Goal: Transaction & Acquisition: Purchase product/service

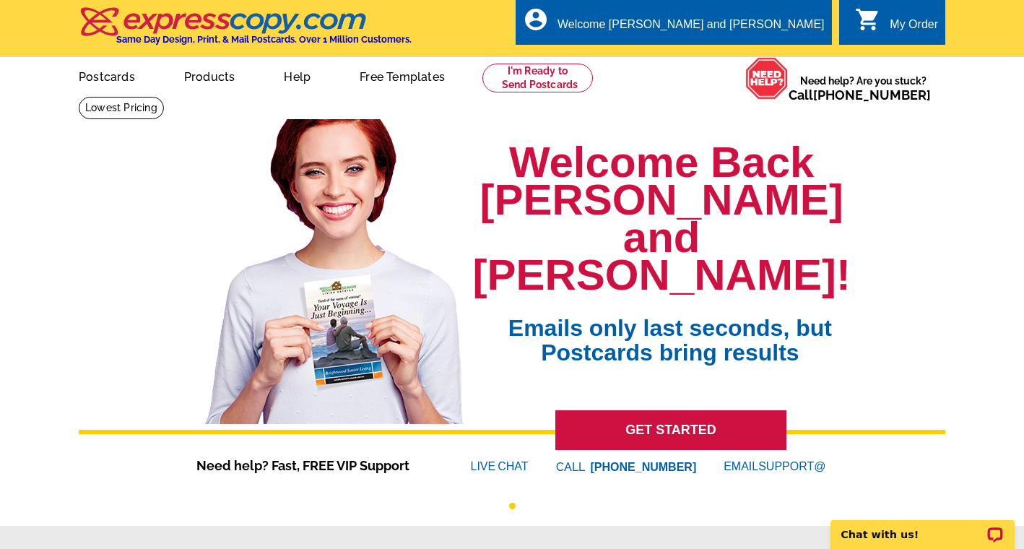
click at [917, 30] on div "My Order" at bounding box center [914, 28] width 48 height 20
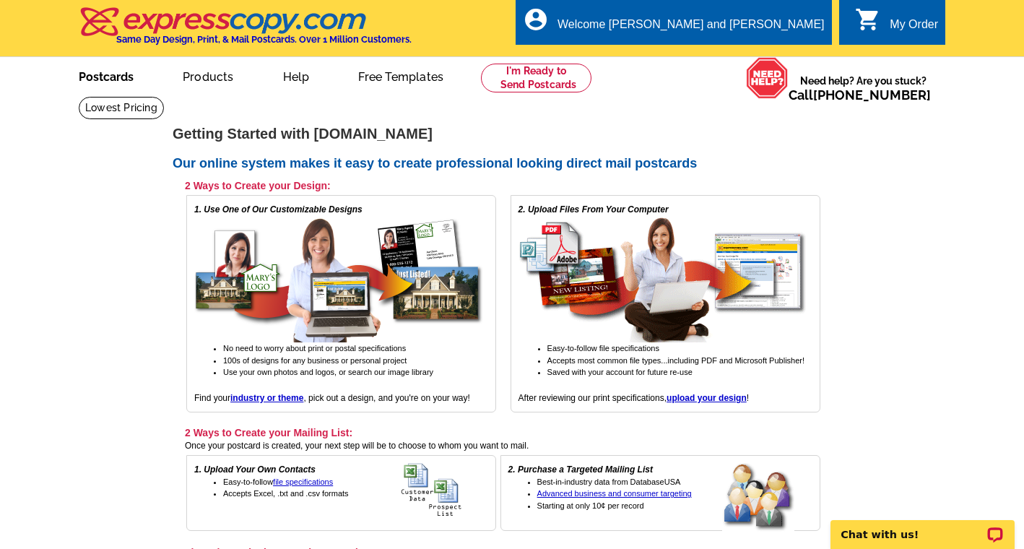
click at [113, 66] on link "Postcards" at bounding box center [106, 75] width 101 height 34
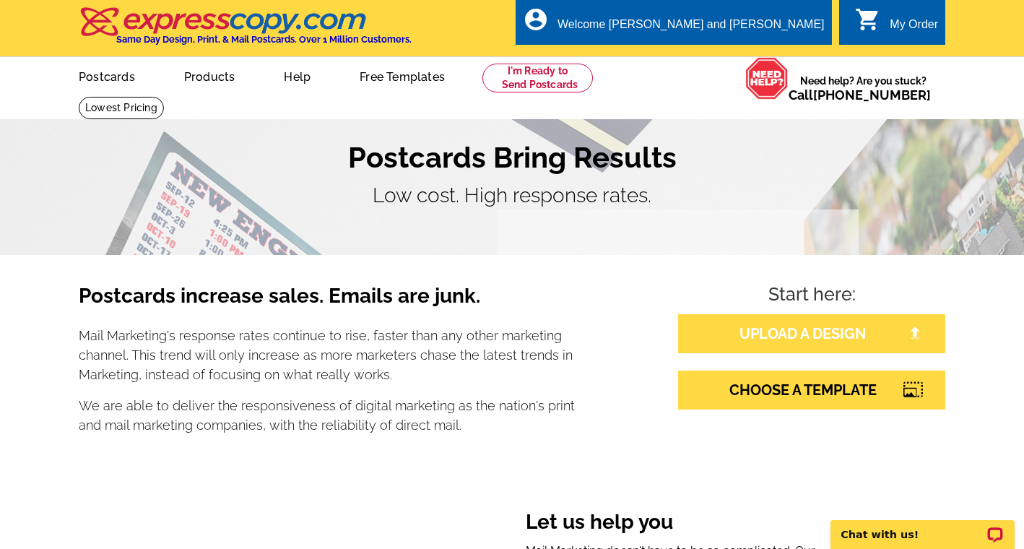
click at [783, 334] on link "UPLOAD A DESIGN" at bounding box center [811, 333] width 267 height 39
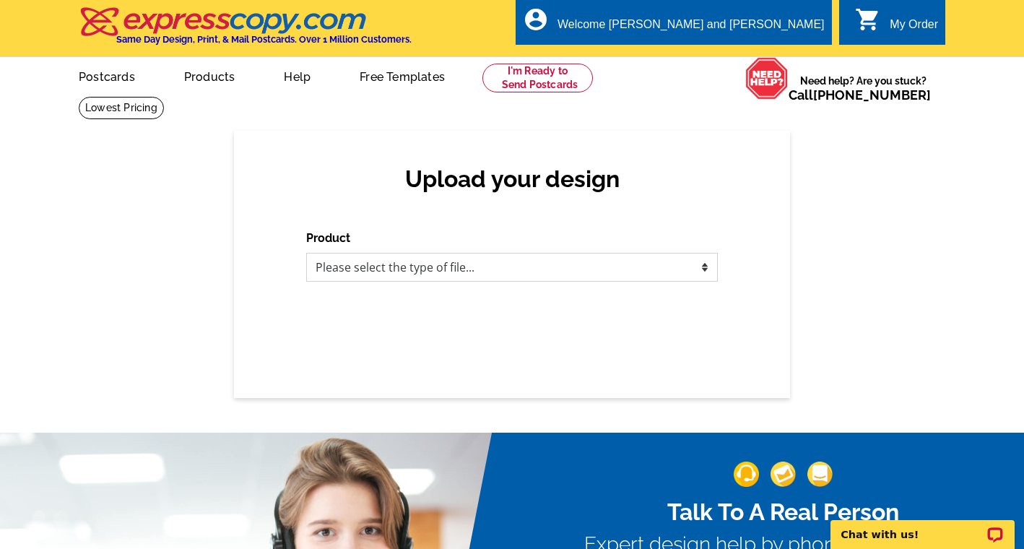
select select "1"
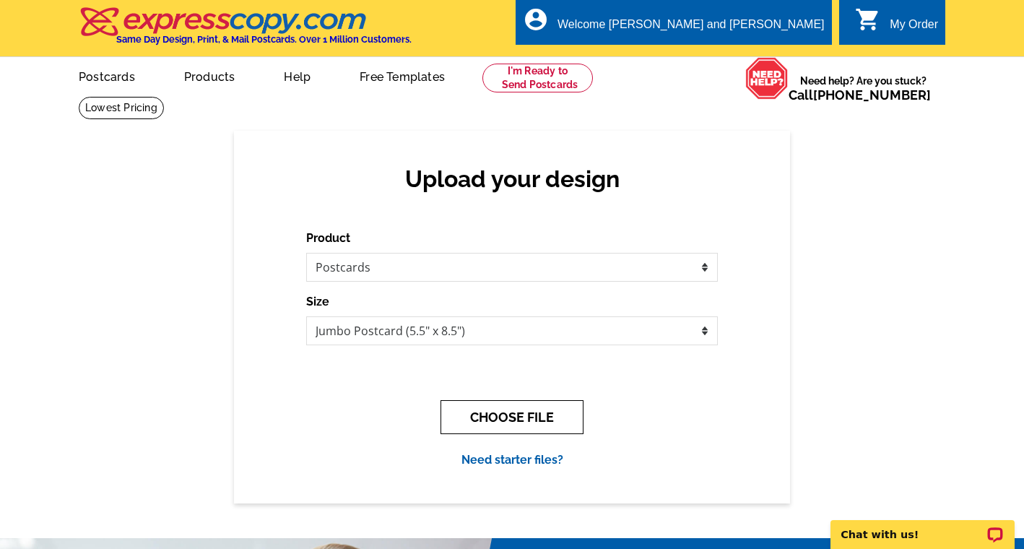
click at [538, 409] on button "CHOOSE FILE" at bounding box center [511, 417] width 143 height 34
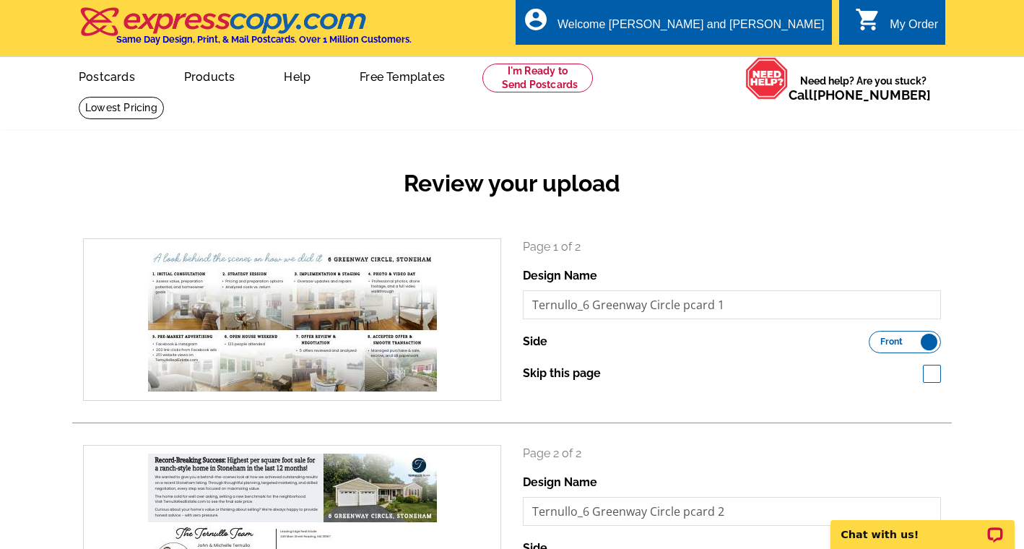
scroll to position [61, 0]
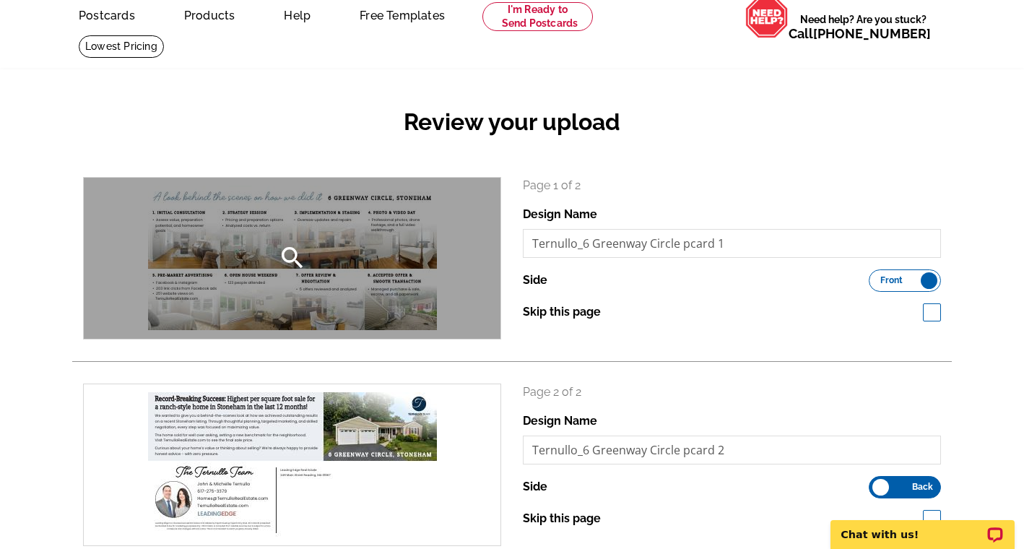
click at [293, 246] on icon "search" at bounding box center [292, 257] width 29 height 29
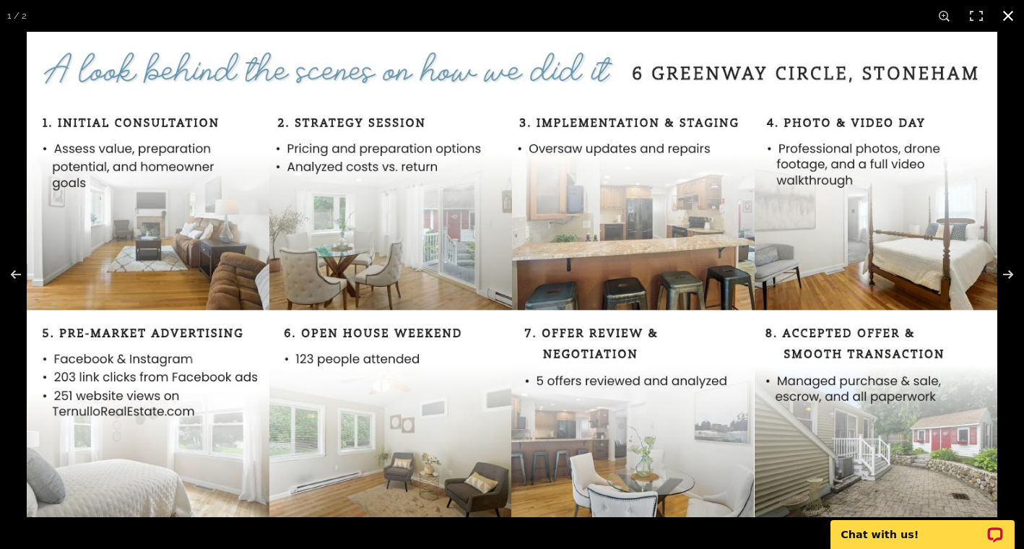
click at [1015, 15] on button at bounding box center [1008, 16] width 32 height 32
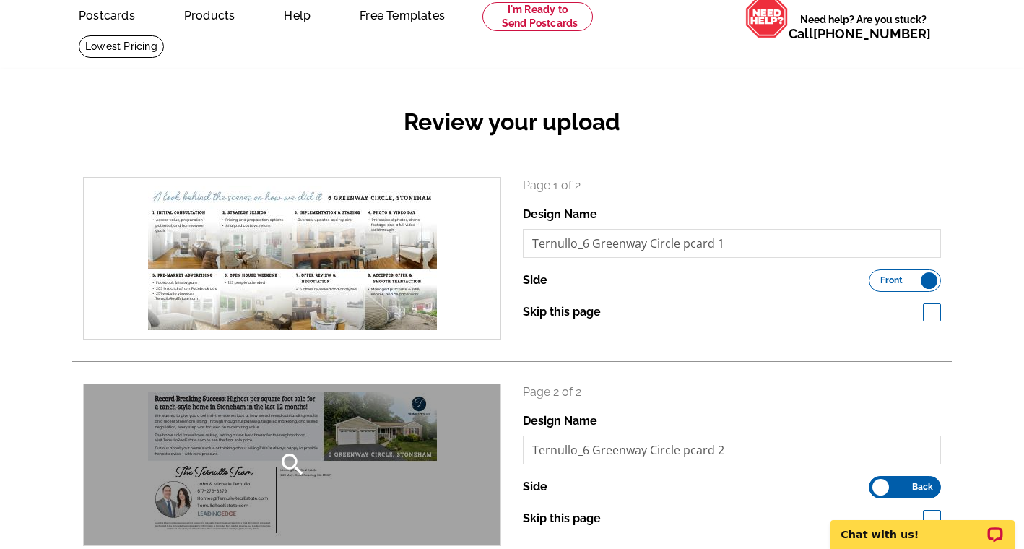
click at [291, 466] on icon "search" at bounding box center [292, 464] width 29 height 29
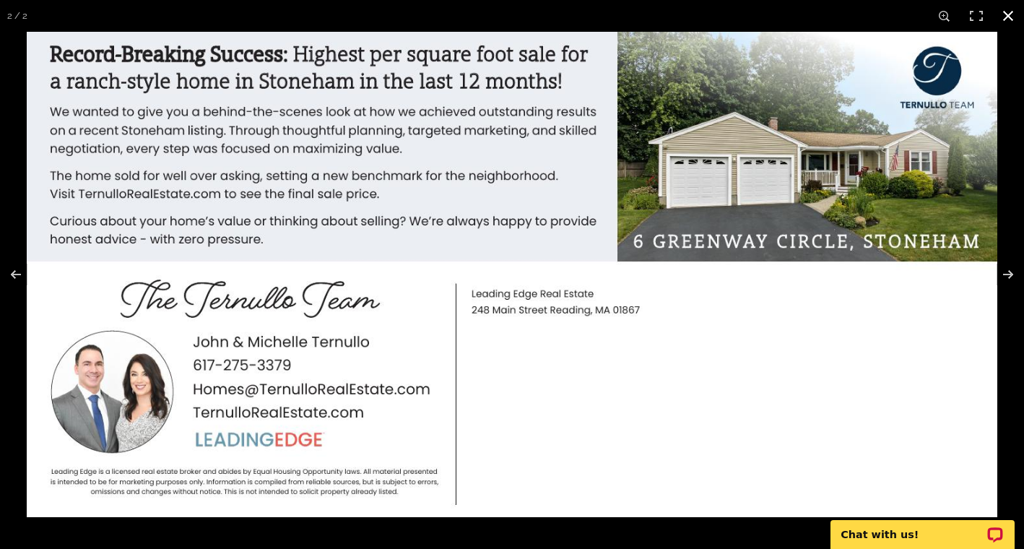
click at [1012, 25] on button at bounding box center [1008, 16] width 32 height 32
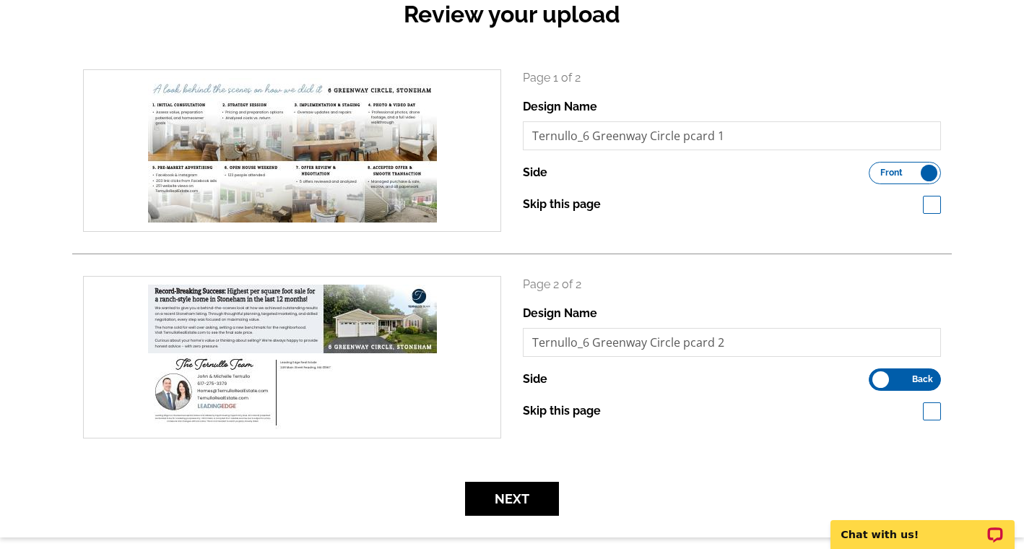
scroll to position [167, 0]
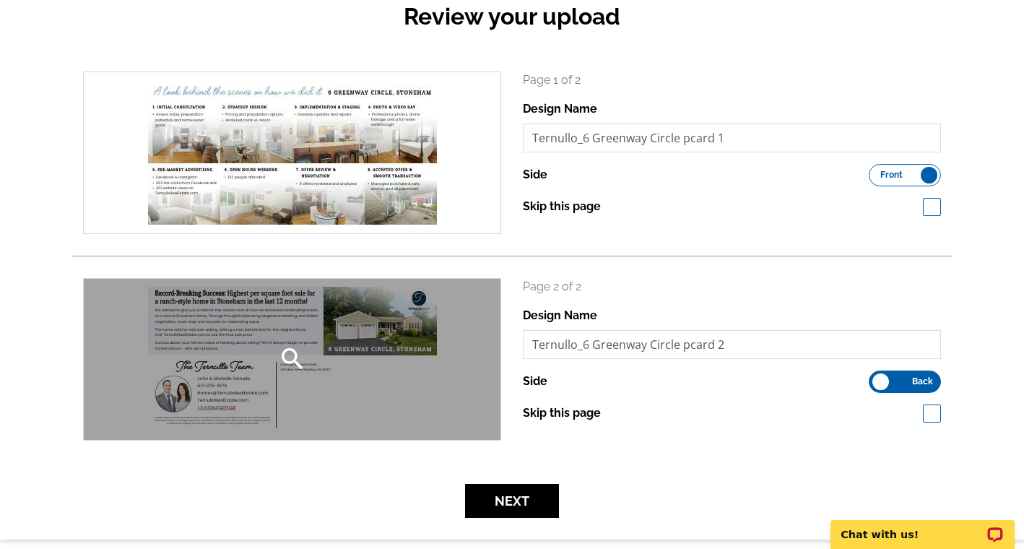
click at [212, 381] on div "search" at bounding box center [292, 359] width 417 height 161
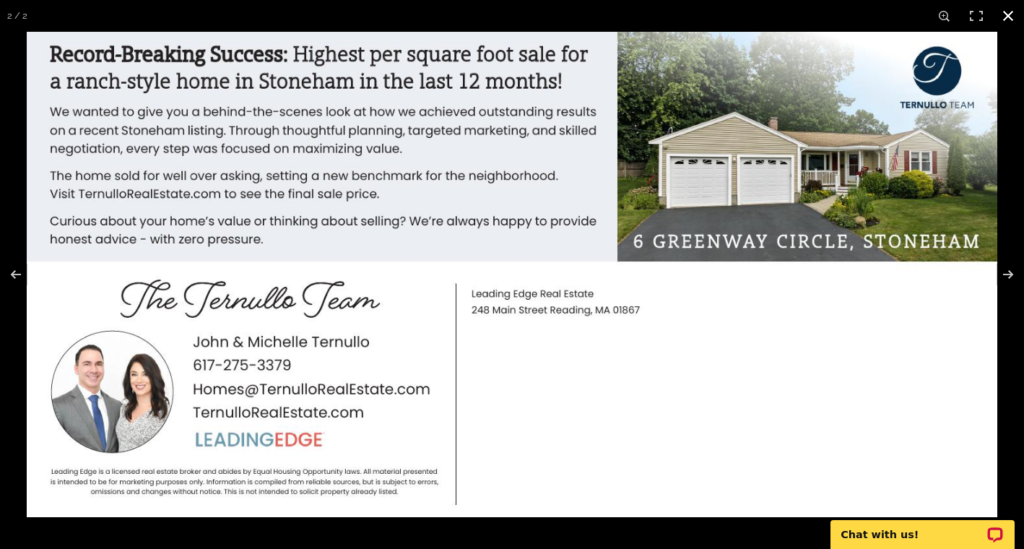
click at [1004, 21] on button at bounding box center [1008, 16] width 32 height 32
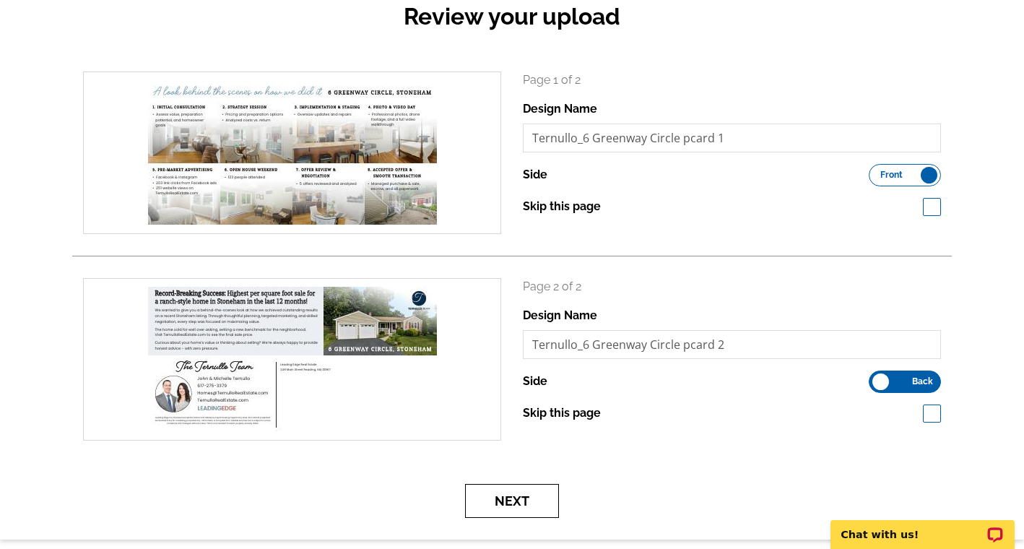
click at [536, 501] on button "Next" at bounding box center [512, 501] width 94 height 34
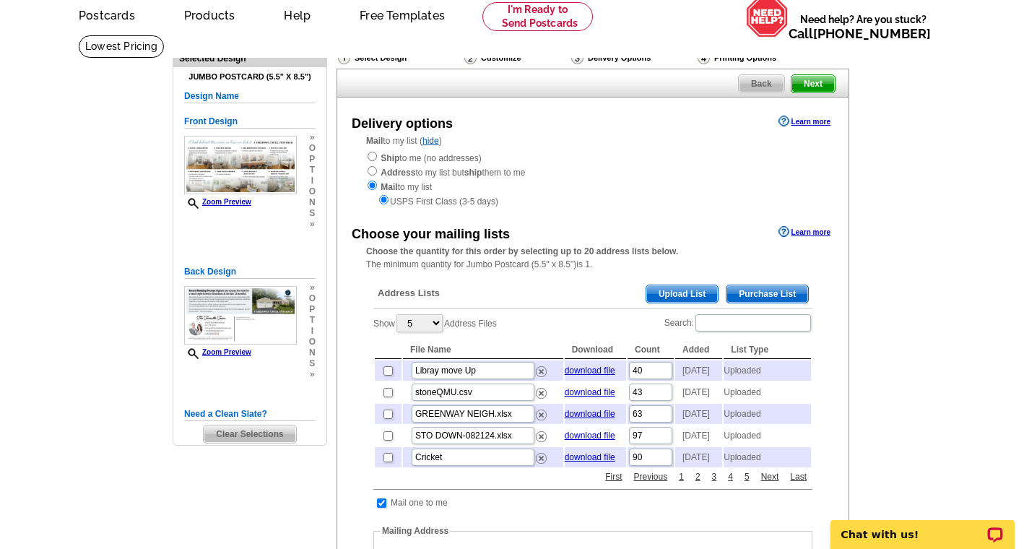
scroll to position [62, 0]
click at [387, 392] on input "checkbox" at bounding box center [387, 391] width 9 height 9
checkbox input "true"
click at [390, 418] on input "checkbox" at bounding box center [387, 413] width 9 height 9
checkbox input "true"
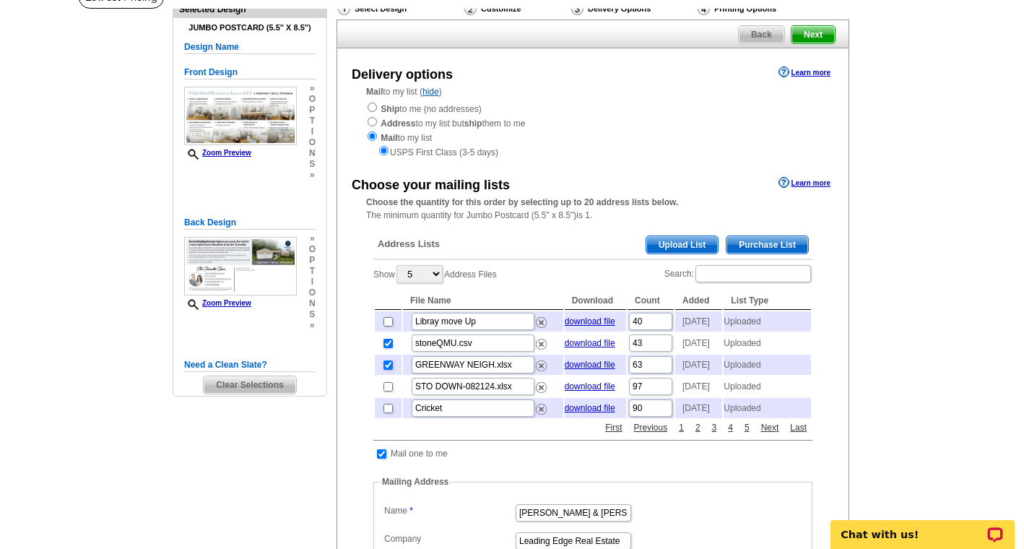
scroll to position [113, 0]
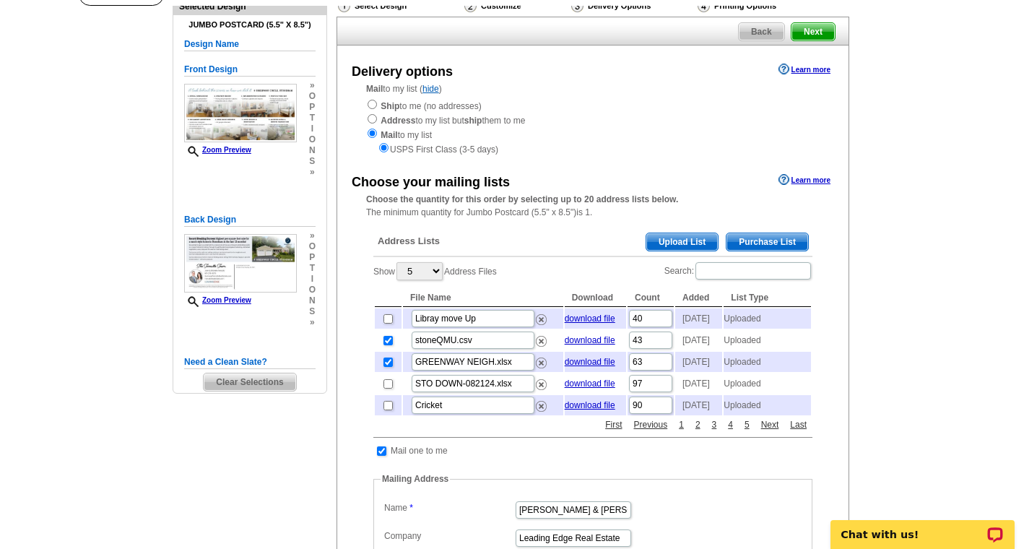
click at [389, 389] on input "checkbox" at bounding box center [387, 383] width 9 height 9
checkbox input "true"
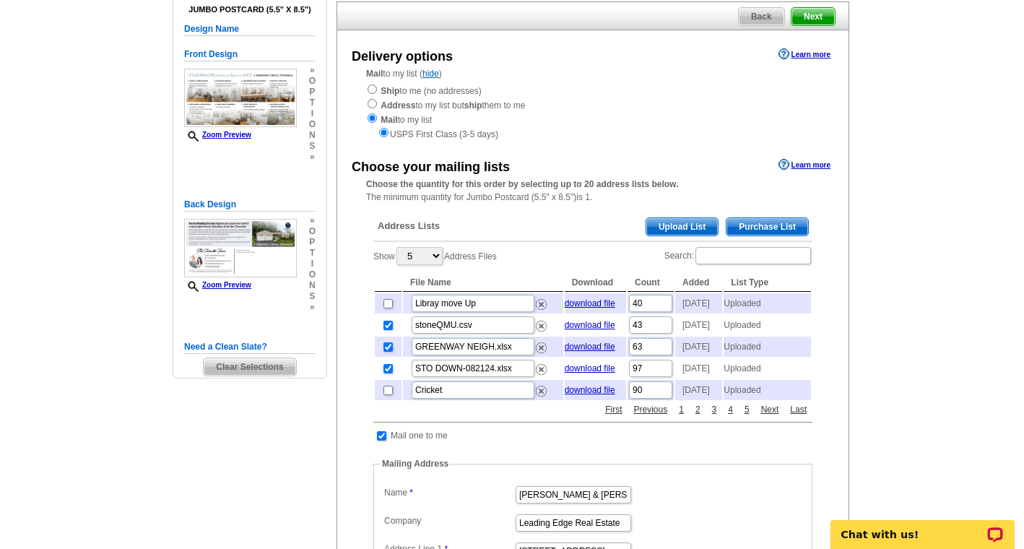
scroll to position [130, 0]
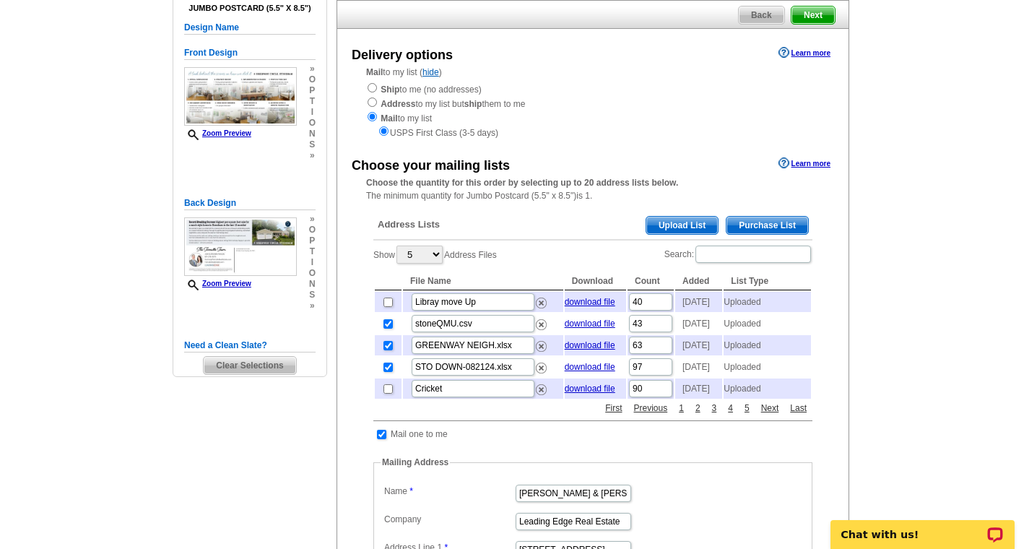
click at [387, 372] on input "checkbox" at bounding box center [387, 367] width 9 height 9
checkbox input "false"
click at [773, 415] on link "Next" at bounding box center [770, 408] width 25 height 13
click at [768, 415] on link "Next" at bounding box center [770, 408] width 25 height 13
click at [611, 415] on link "First" at bounding box center [614, 408] width 24 height 13
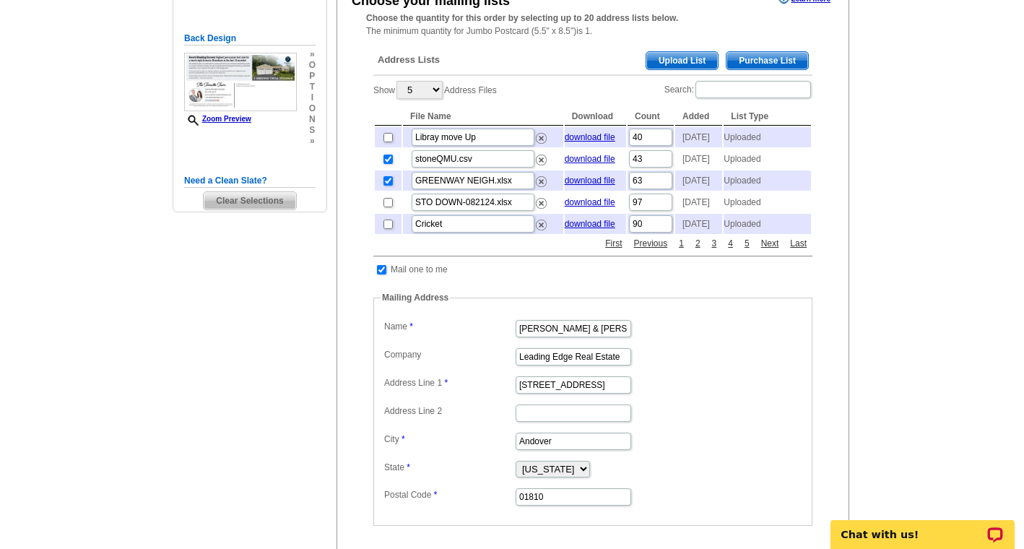
scroll to position [483, 0]
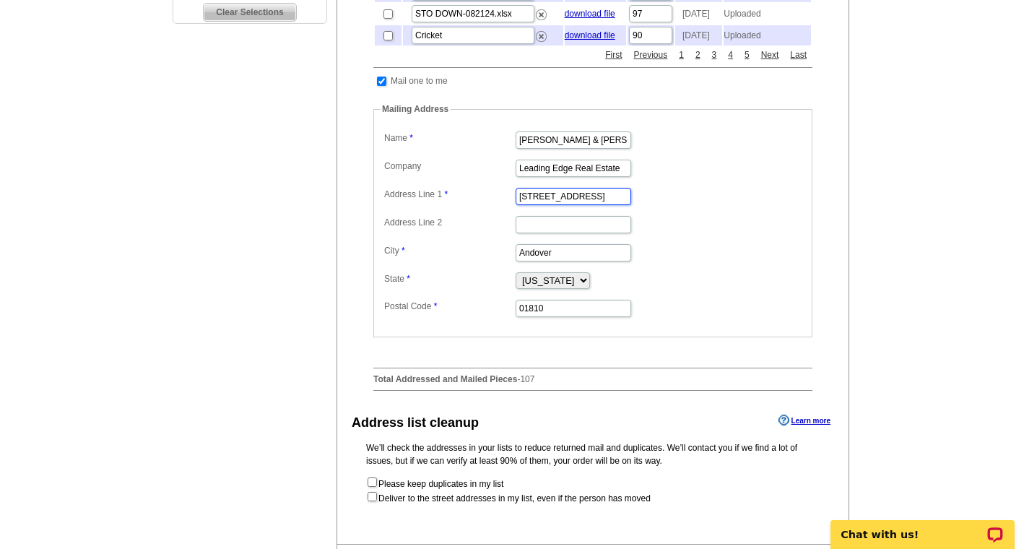
click at [534, 205] on input "77 Main St" at bounding box center [574, 196] width 116 height 17
type input "248 Main Street"
click at [523, 261] on input "Andover" at bounding box center [574, 252] width 116 height 17
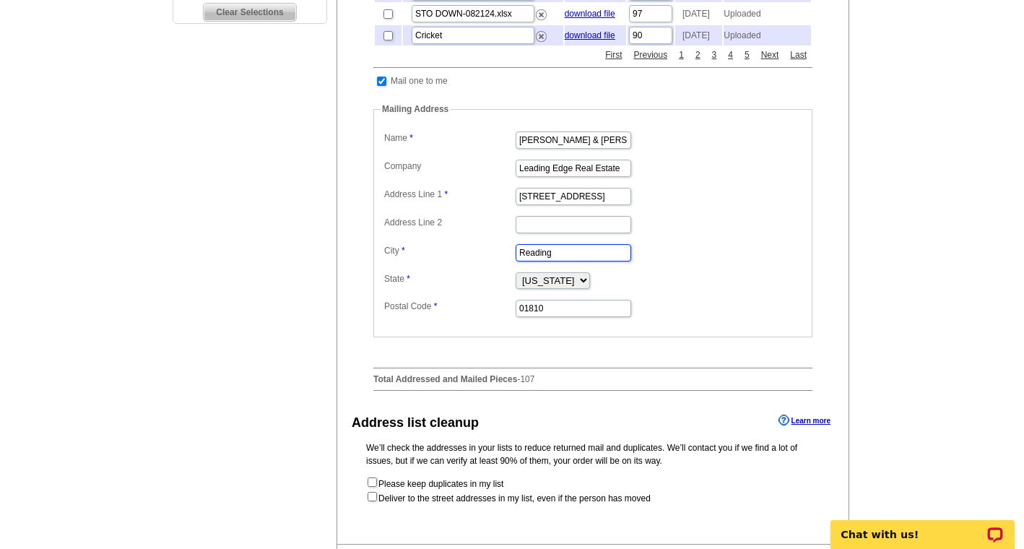
type input "Reading"
type input "01867"
click at [685, 313] on dl "Label Mail-To-Me Name John & Michelle Ternullo Company Leading Edge Real Estate…" at bounding box center [593, 223] width 425 height 191
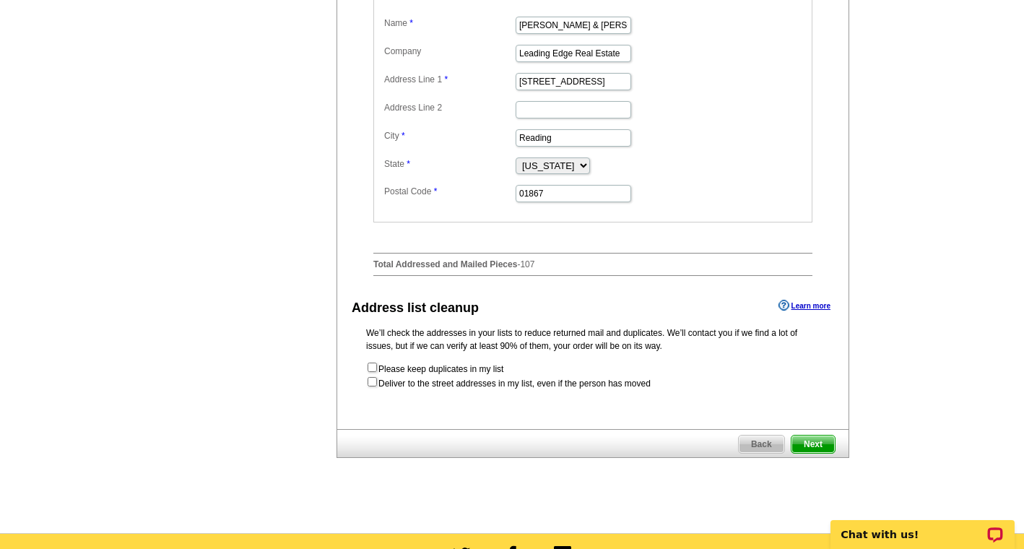
scroll to position [599, 0]
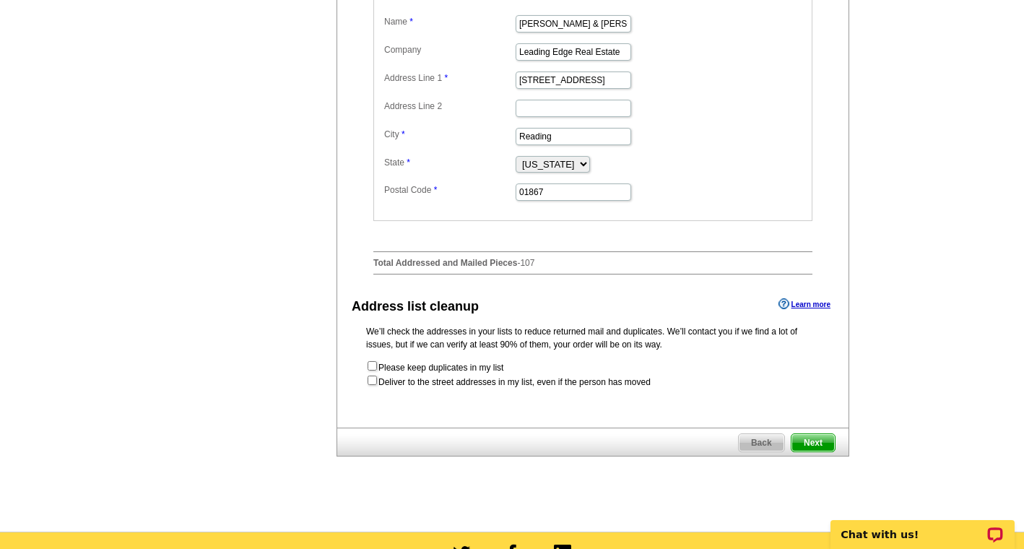
click at [809, 451] on span "Next" at bounding box center [812, 442] width 43 height 17
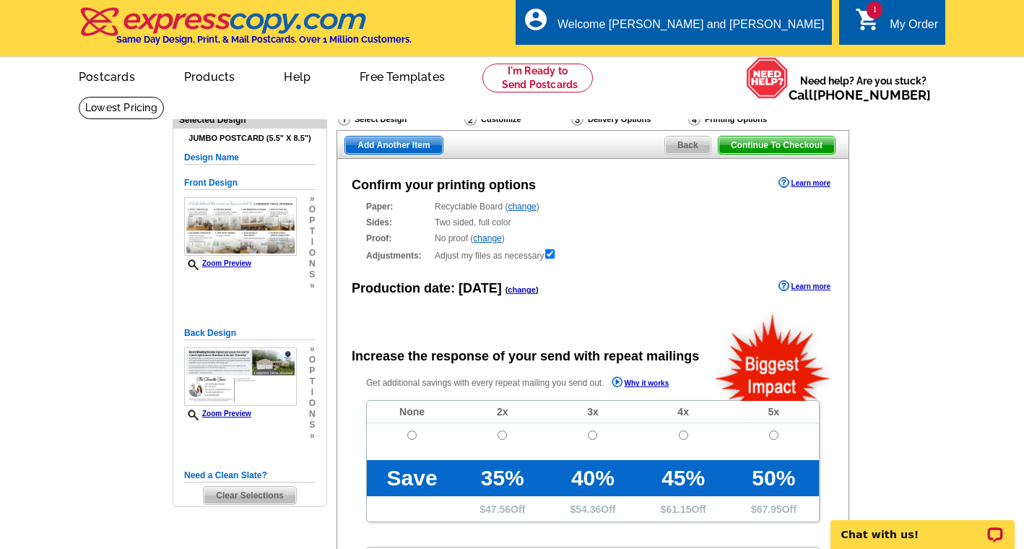
radio input "false"
click at [409, 435] on input "radio" at bounding box center [411, 434] width 9 height 9
radio input "true"
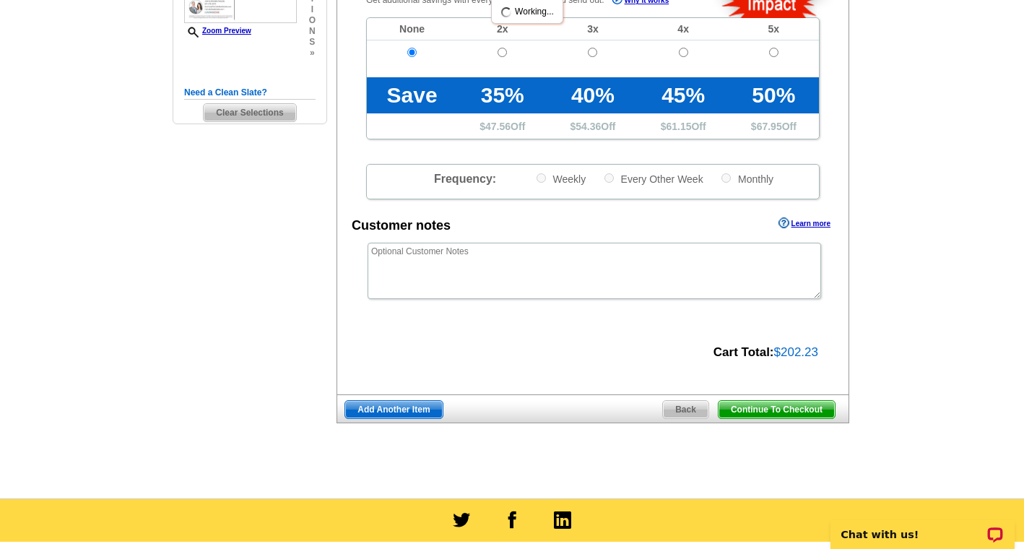
scroll to position [378, 0]
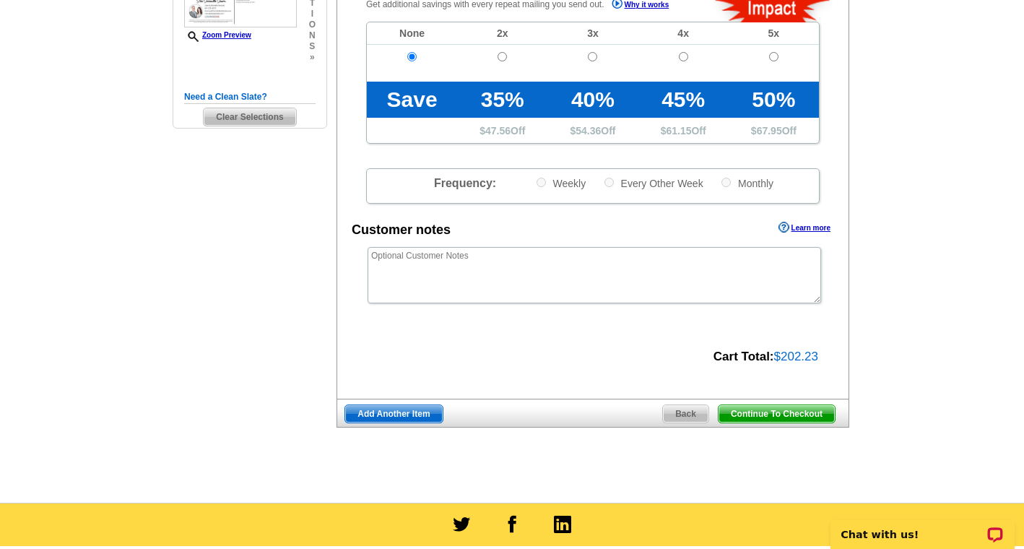
click at [763, 407] on span "Continue To Checkout" at bounding box center [777, 413] width 116 height 17
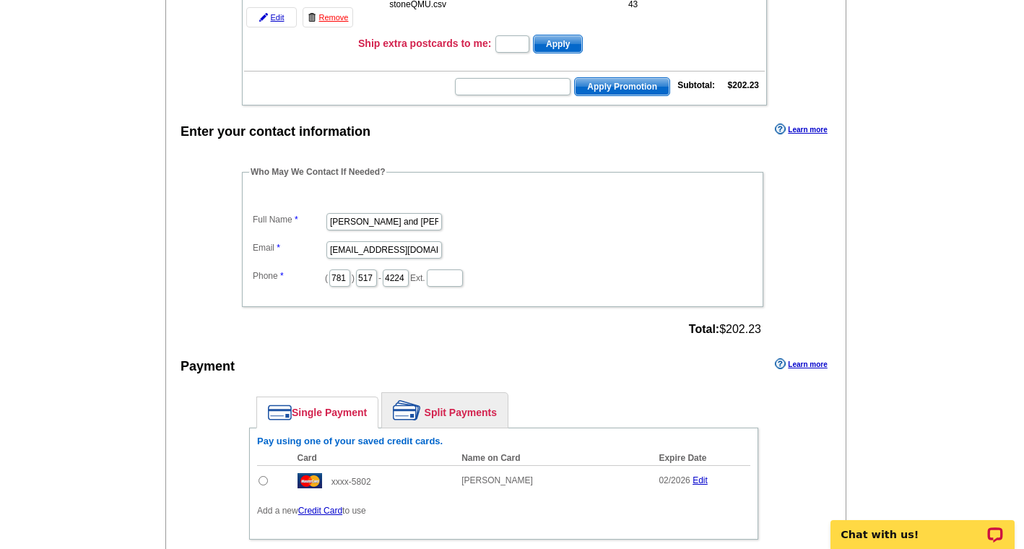
scroll to position [525, 0]
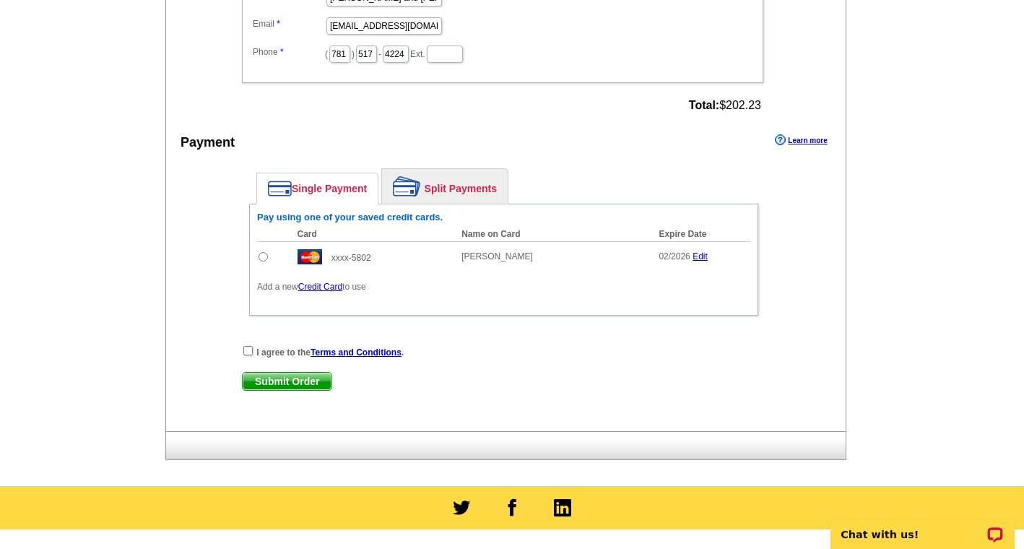
click at [250, 353] on input "checkbox" at bounding box center [247, 350] width 9 height 9
checkbox input "true"
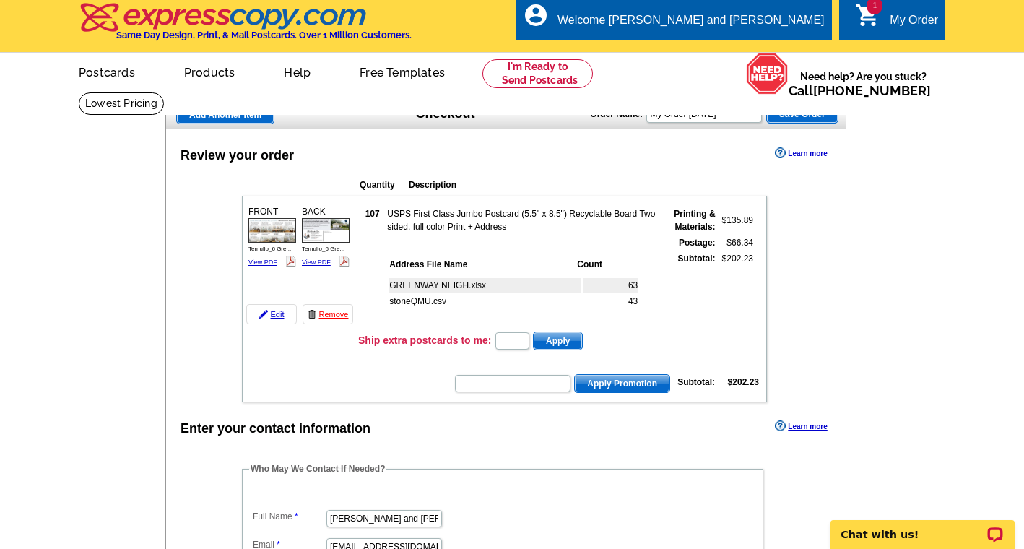
scroll to position [22, 0]
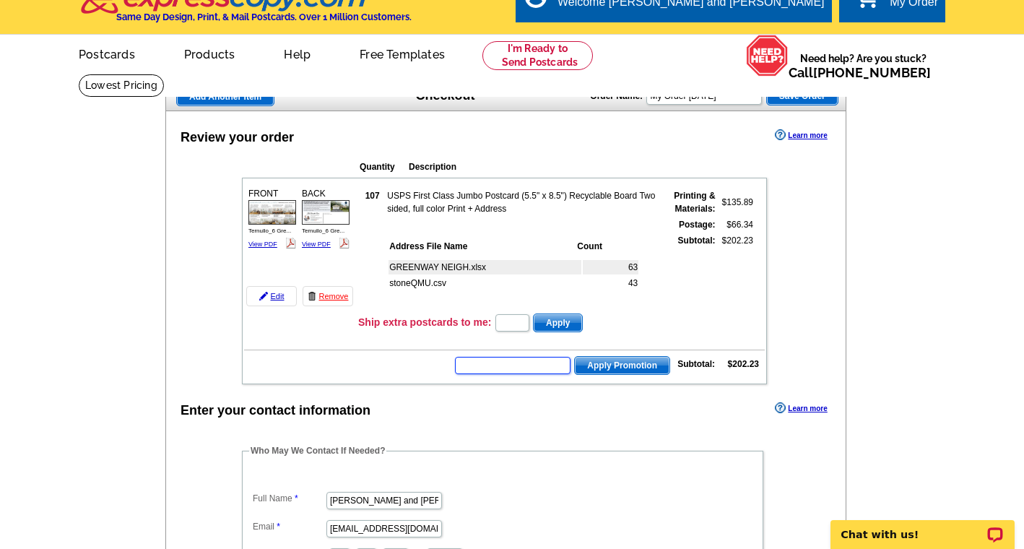
click at [529, 369] on input "text" at bounding box center [513, 365] width 116 height 17
type input "SMS60r"
click at [612, 366] on span "Apply Promotion" at bounding box center [622, 365] width 95 height 17
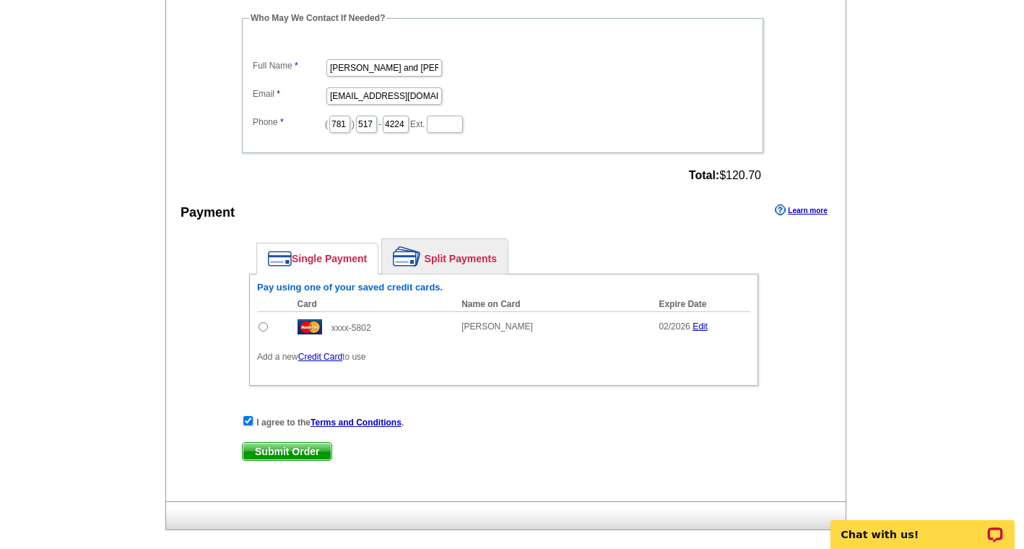
scroll to position [503, 0]
click at [265, 326] on input "radio" at bounding box center [263, 325] width 9 height 9
radio input "true"
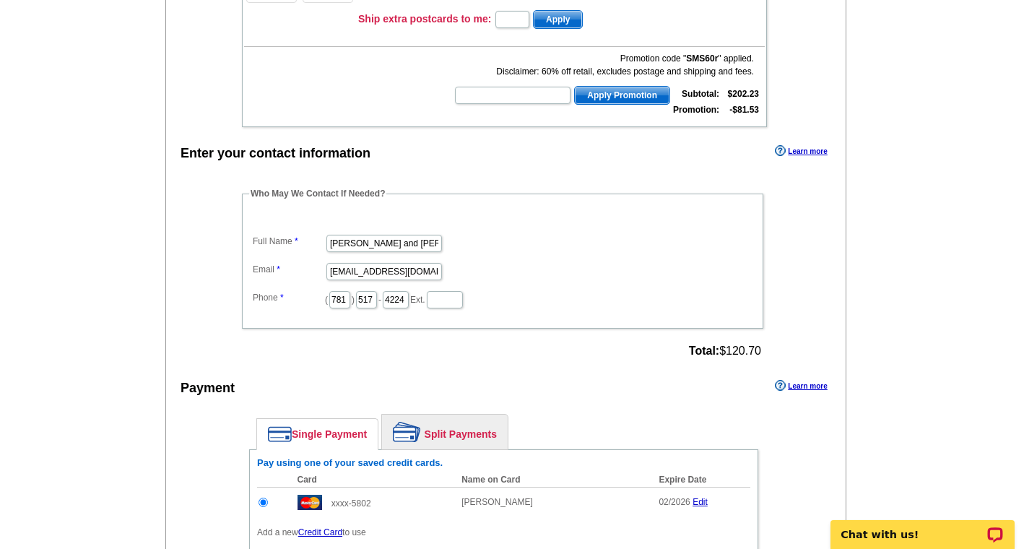
scroll to position [486, 0]
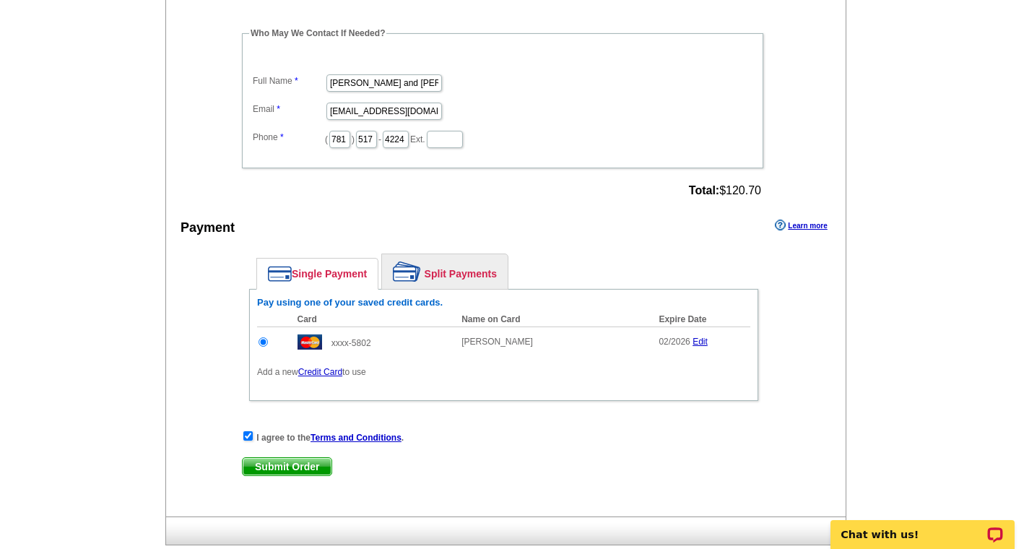
click at [256, 467] on span "Submit Order" at bounding box center [287, 466] width 89 height 17
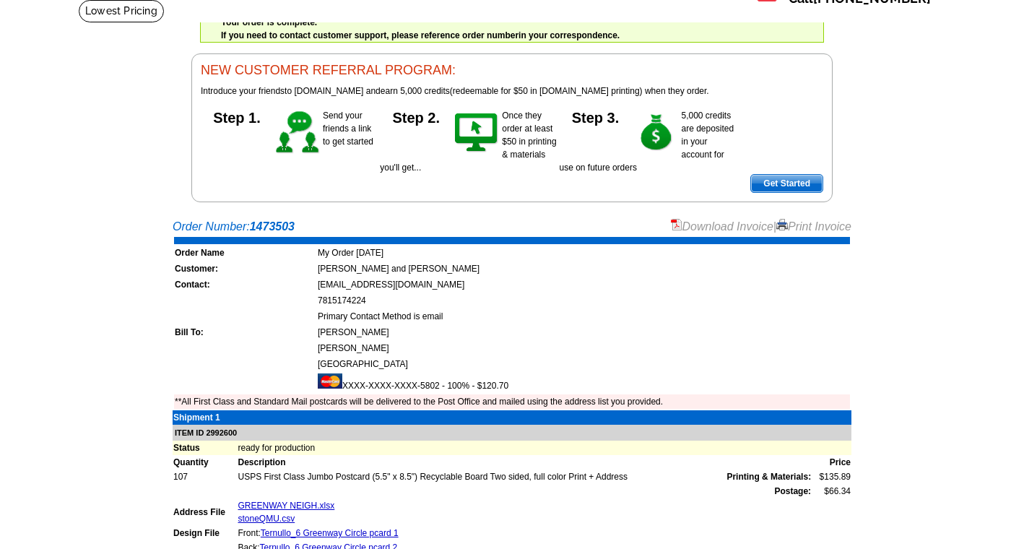
scroll to position [44, 0]
